Goal: Task Accomplishment & Management: Manage account settings

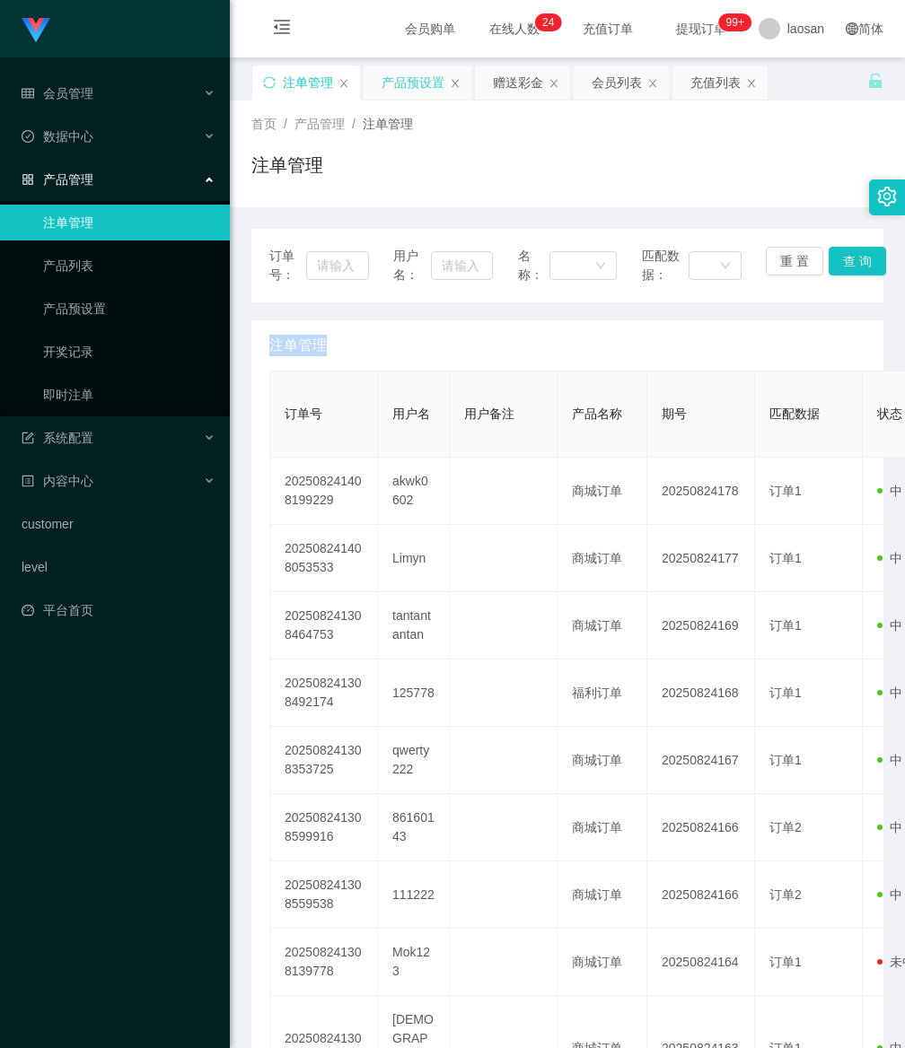
click at [410, 91] on div "产品预设置" at bounding box center [412, 83] width 63 height 34
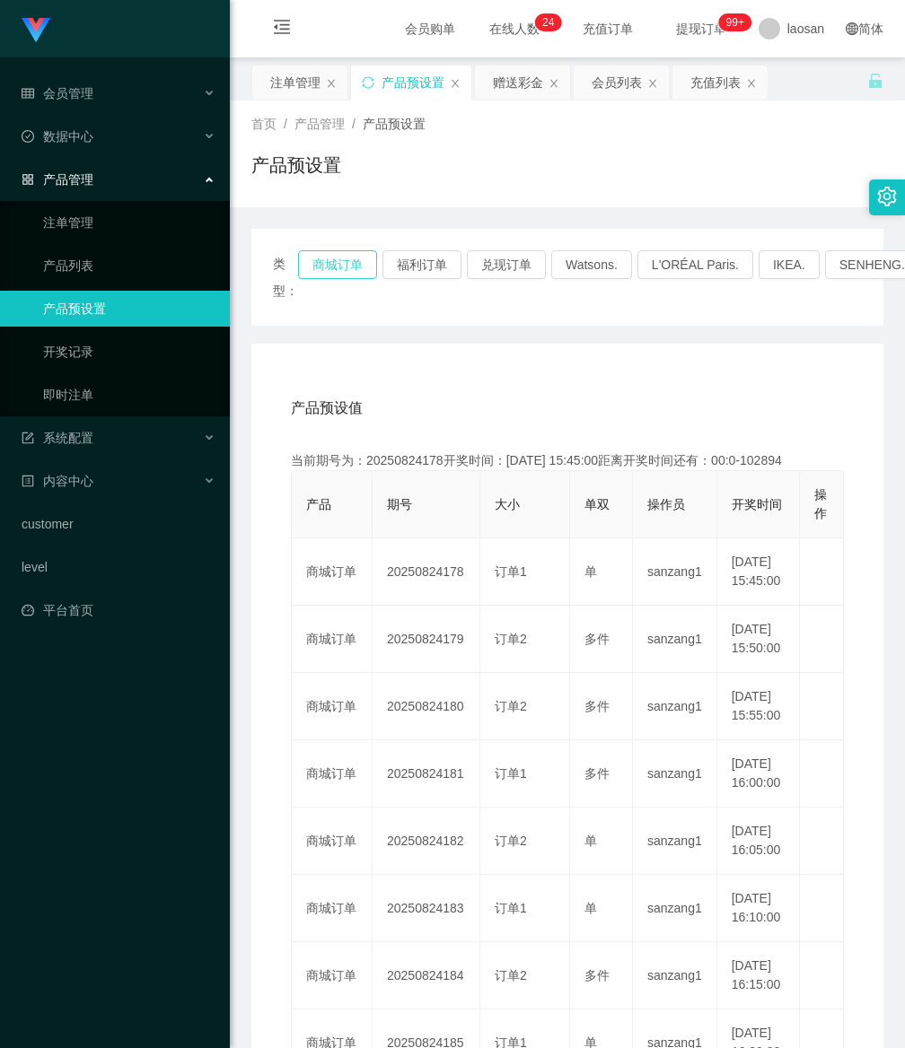
click at [324, 257] on button "商城订单" at bounding box center [337, 264] width 79 height 29
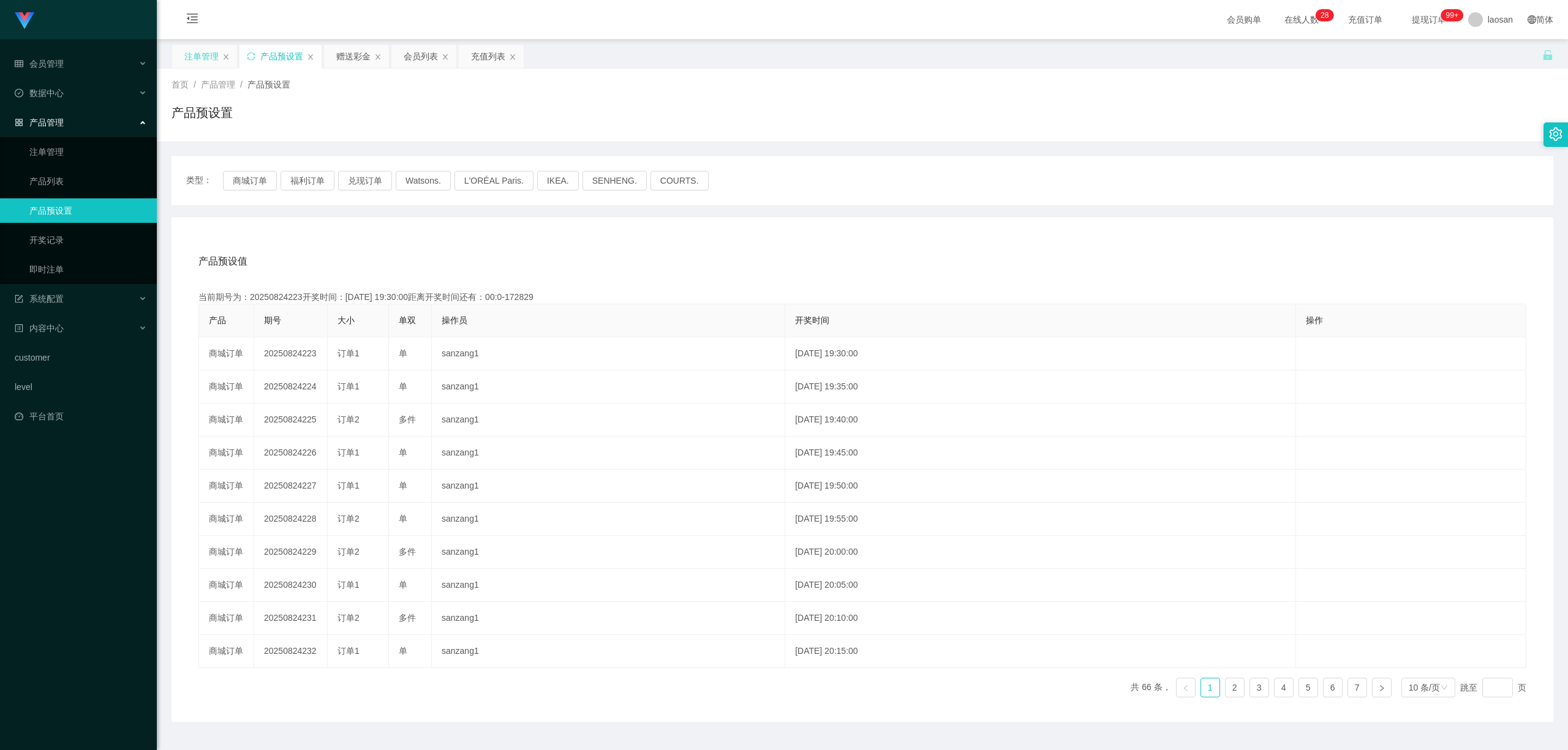
click at [182, 54] on div "注单管理" at bounding box center [204, 57] width 65 height 23
click at [201, 57] on div "注单管理" at bounding box center [201, 57] width 34 height 23
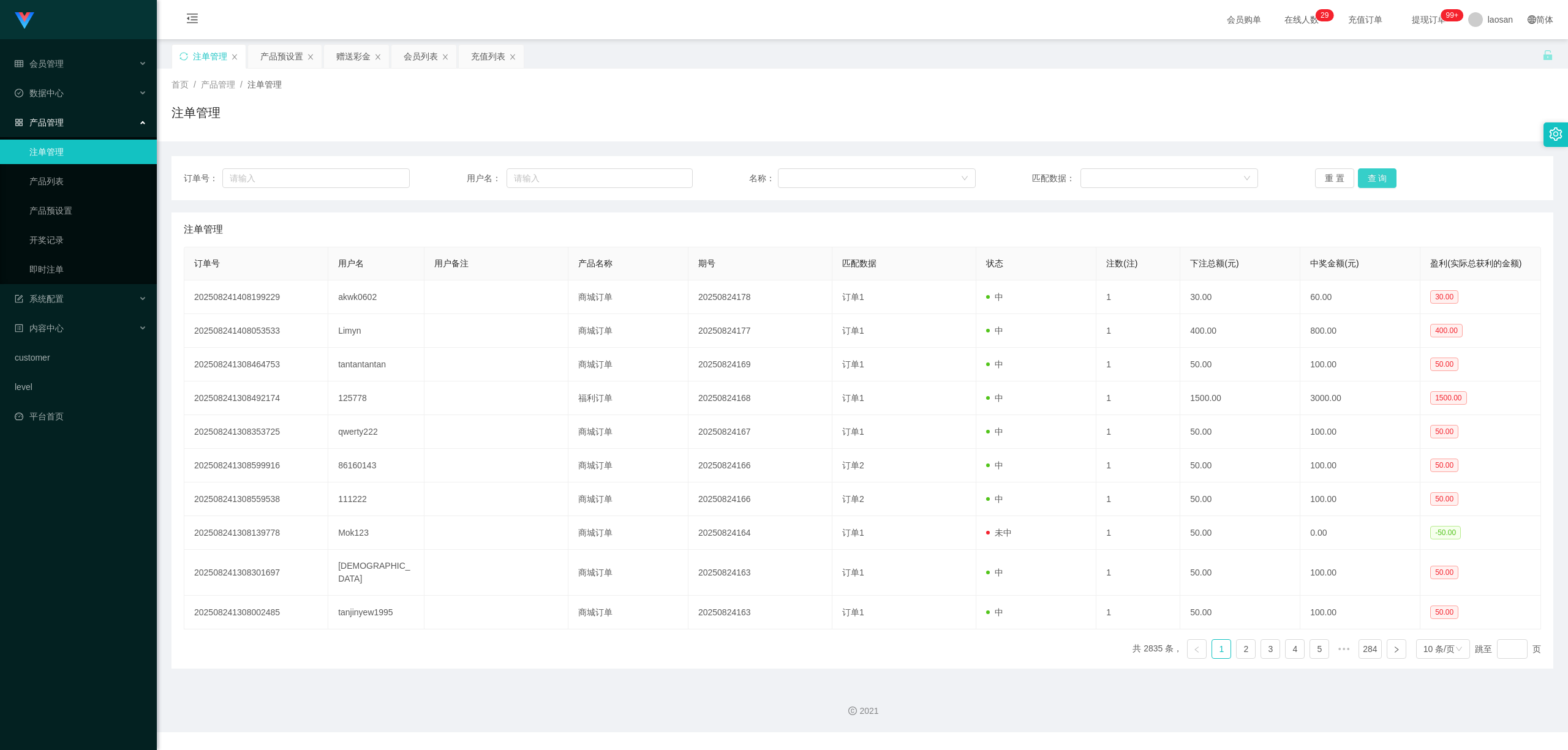
click at [617, 173] on button "查 询" at bounding box center [1377, 178] width 39 height 20
click at [617, 173] on div "重 置 查 询" at bounding box center [1428, 178] width 226 height 20
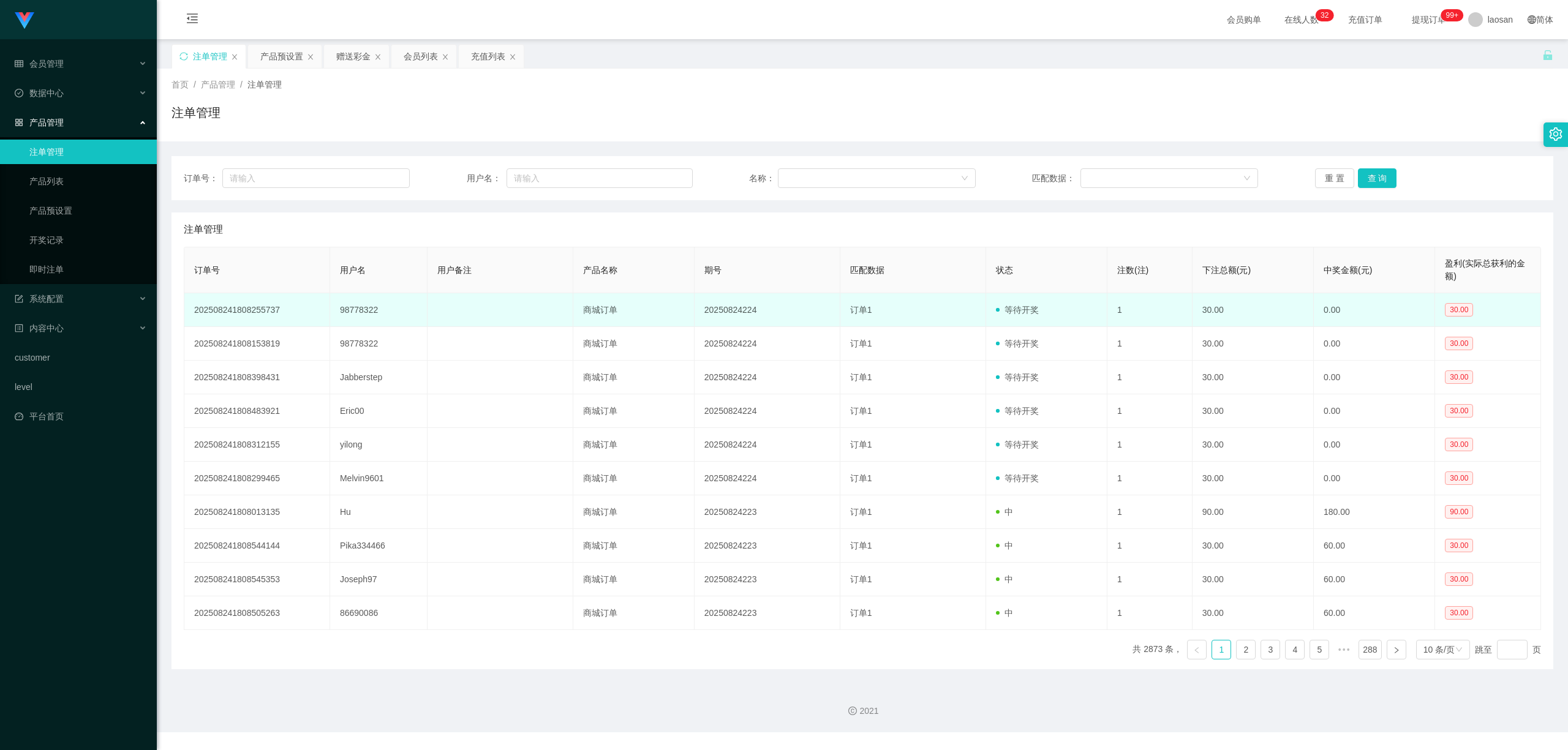
click at [351, 305] on td "98778322" at bounding box center [379, 310] width 98 height 33
copy td "98778322"
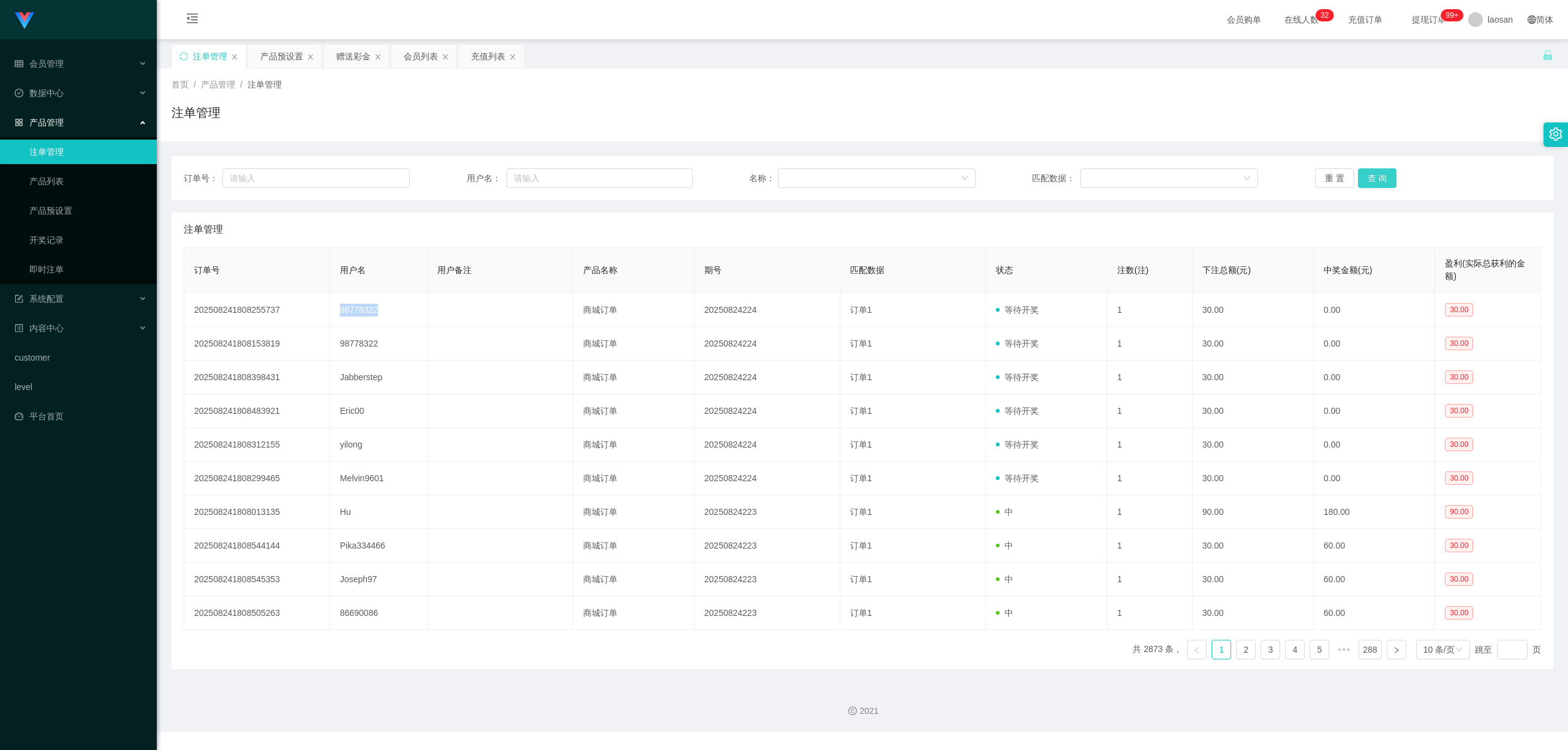
click at [617, 177] on button "查 询" at bounding box center [1377, 178] width 39 height 20
click at [617, 177] on div "重 置 查 询" at bounding box center [1428, 178] width 226 height 20
drag, startPoint x: 339, startPoint y: 59, endPoint x: 347, endPoint y: 59, distance: 8.0
click at [341, 59] on div "赠送彩金" at bounding box center [354, 57] width 34 height 23
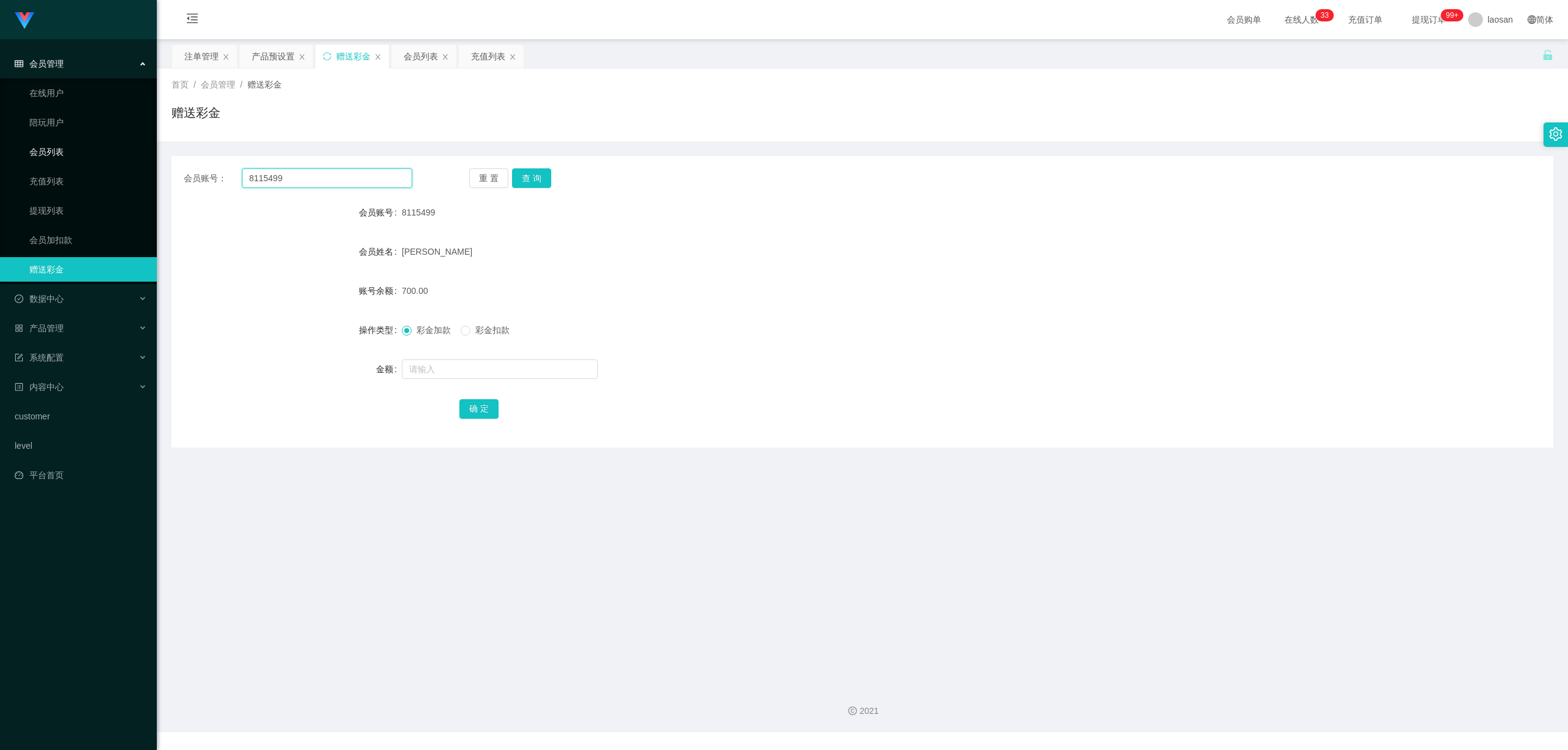
drag, startPoint x: 332, startPoint y: 177, endPoint x: 30, endPoint y: 153, distance: 303.0
click at [30, 153] on section "Jingdong工作台代理端 会员管理 在线用户 陪玩用户 会员列表 充值列表 提现列表 会员加扣款 赠送彩金 数据中心 产品管理 注单管理 产品列表 产品预…" at bounding box center [784, 366] width 1568 height 732
paste input "98778322"
type input "98778322"
click at [541, 170] on button "查 询" at bounding box center [531, 178] width 39 height 20
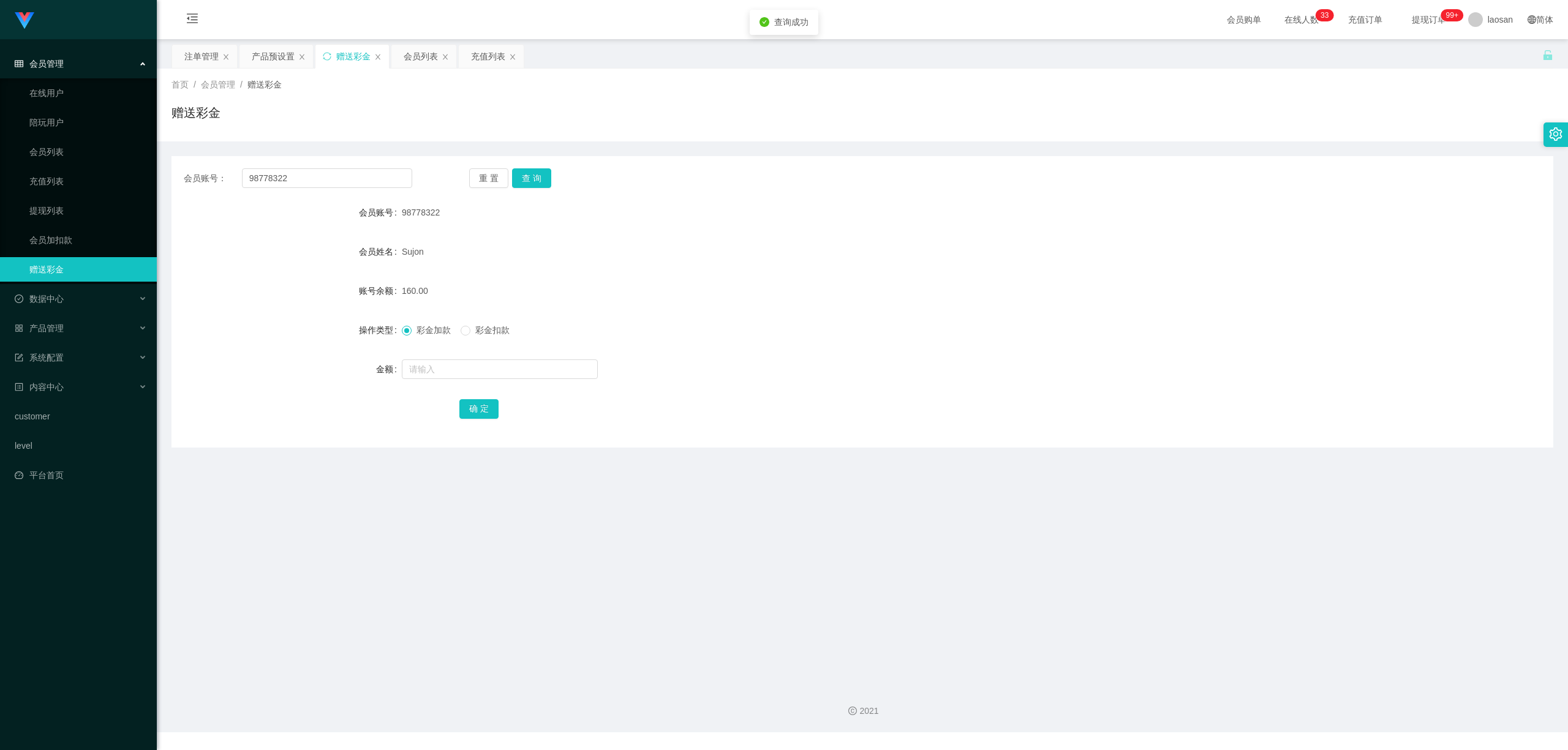
click at [461, 332] on div "彩金加款 彩金扣款" at bounding box center [461, 330] width 117 height 13
click at [479, 412] on button "确 定" at bounding box center [479, 409] width 39 height 20
click at [478, 407] on button "确 定" at bounding box center [479, 409] width 39 height 20
click at [472, 407] on button "确 定" at bounding box center [479, 409] width 39 height 20
click at [459, 367] on input "text" at bounding box center [500, 369] width 196 height 20
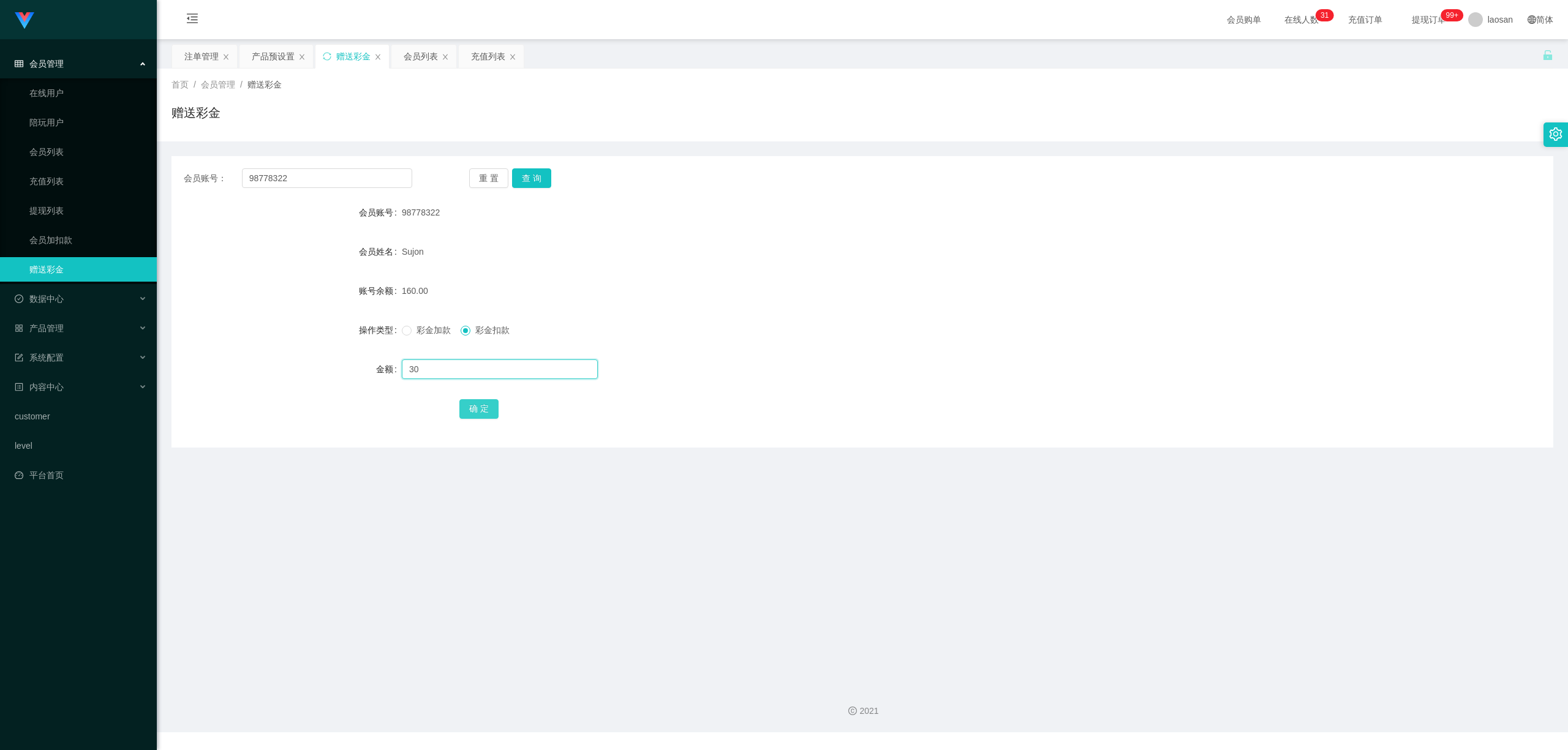
type input "30"
click at [479, 407] on button "确 定" at bounding box center [479, 409] width 39 height 20
drag, startPoint x: 851, startPoint y: 313, endPoint x: 1234, endPoint y: 130, distance: 424.5
click at [617, 309] on form "会员账号 98778322 会员姓名 Sujon 账号余额 130.00 操作类型 彩金加款 彩金扣款 金额 确 定" at bounding box center [862, 310] width 1382 height 220
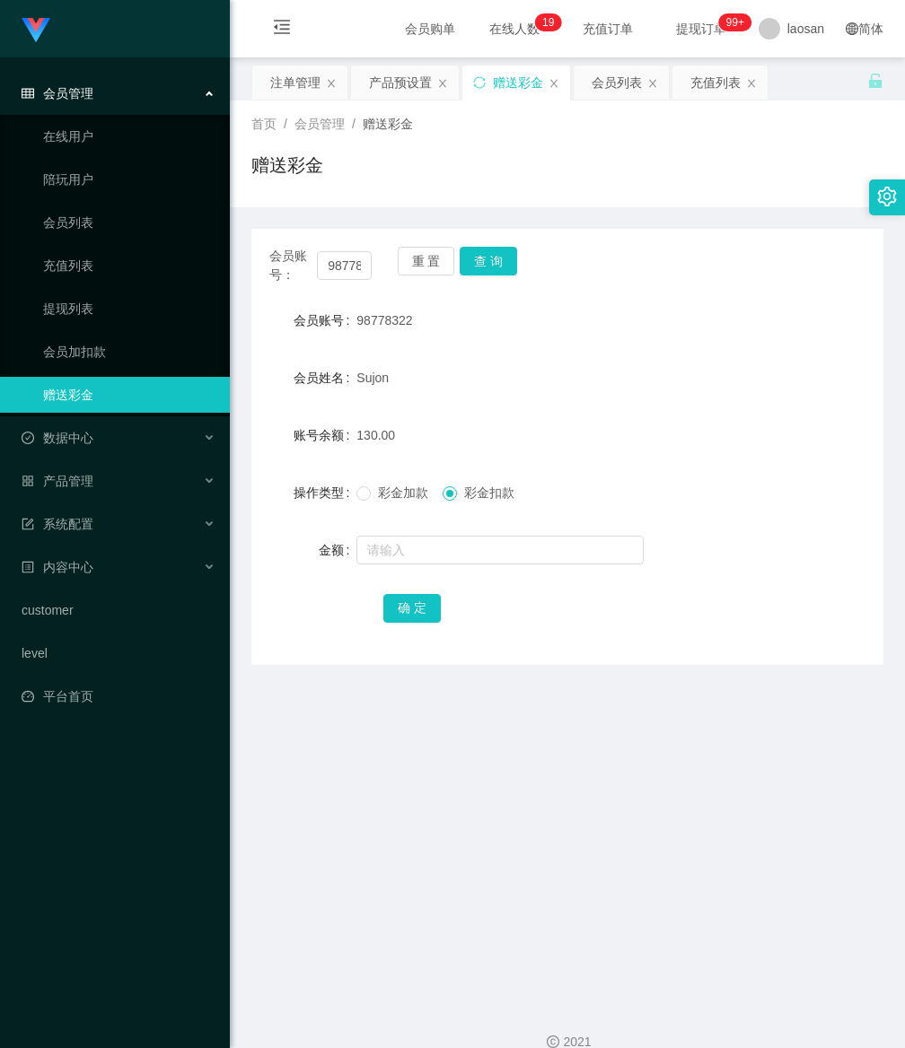
click at [483, 809] on main "关闭左侧 关闭右侧 关闭其它 刷新页面 注单管理 产品预设置 赠送彩金 会员列表 充值列表 首页 / 会员管理 / 赠送彩金 / 赠送彩金 会员账号： 987…" at bounding box center [567, 523] width 675 height 932
